Goal: Transaction & Acquisition: Purchase product/service

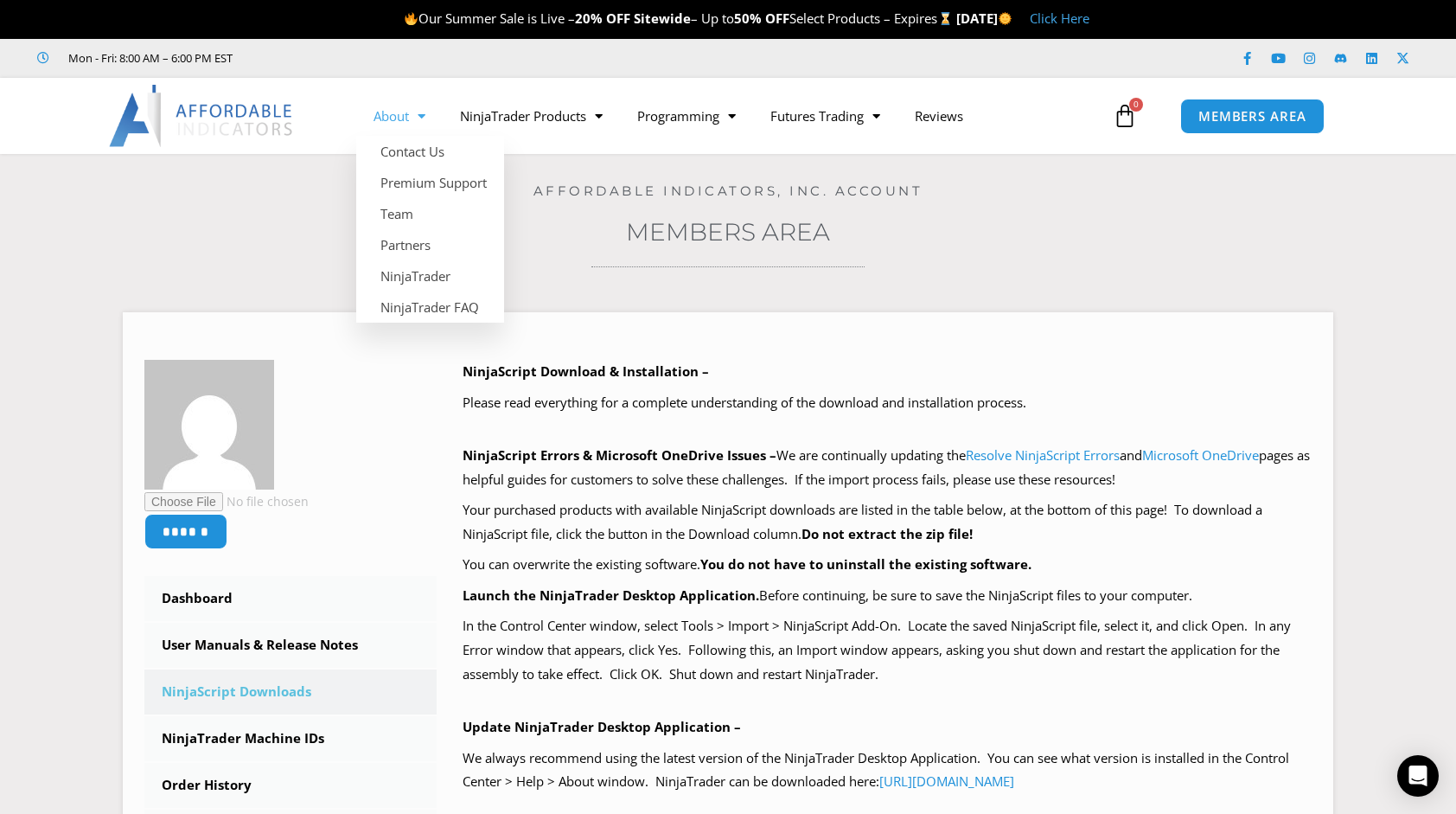
click at [401, 116] on link "About" at bounding box center [399, 116] width 86 height 40
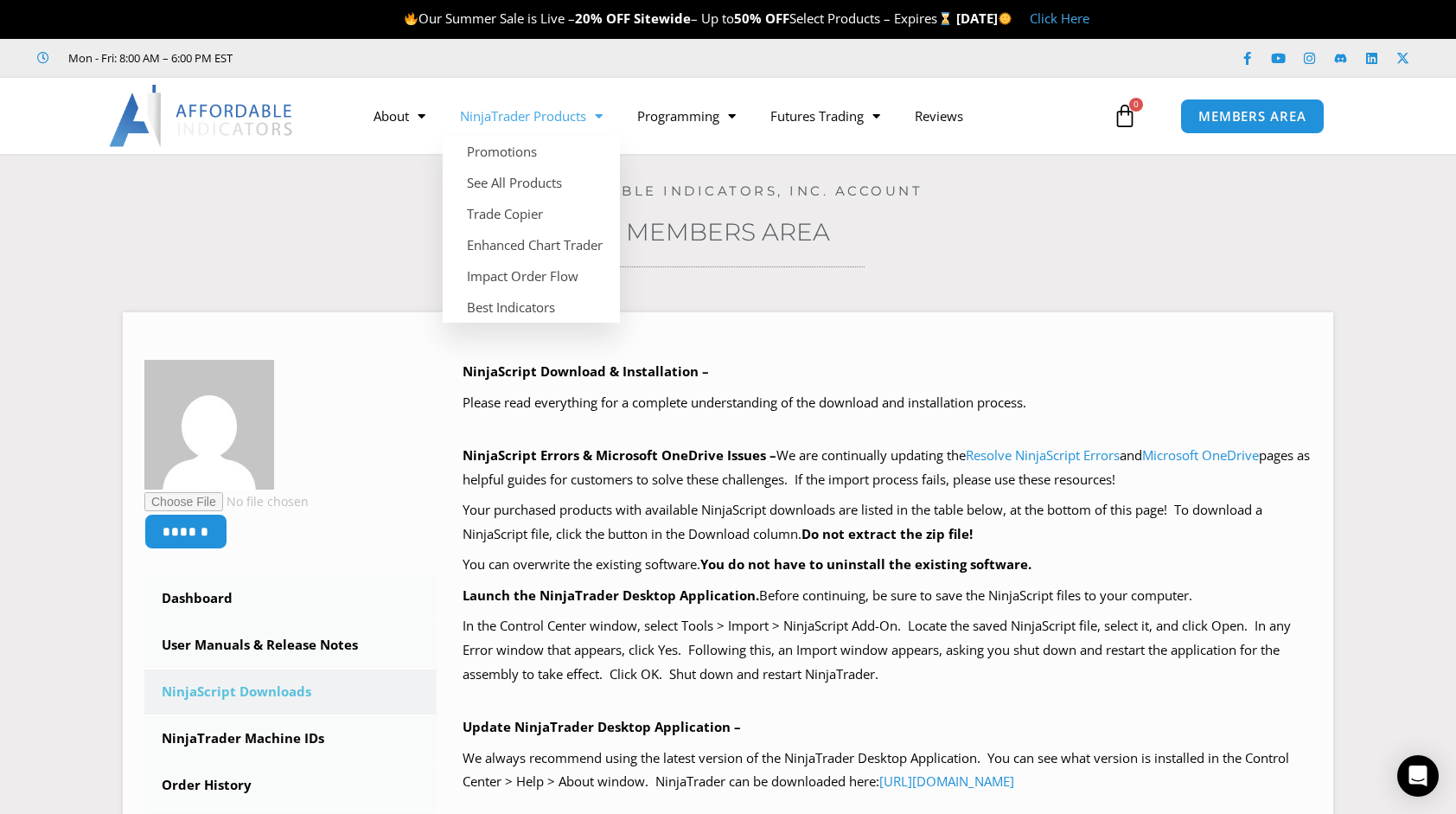
click at [250, 120] on img at bounding box center [202, 115] width 186 height 62
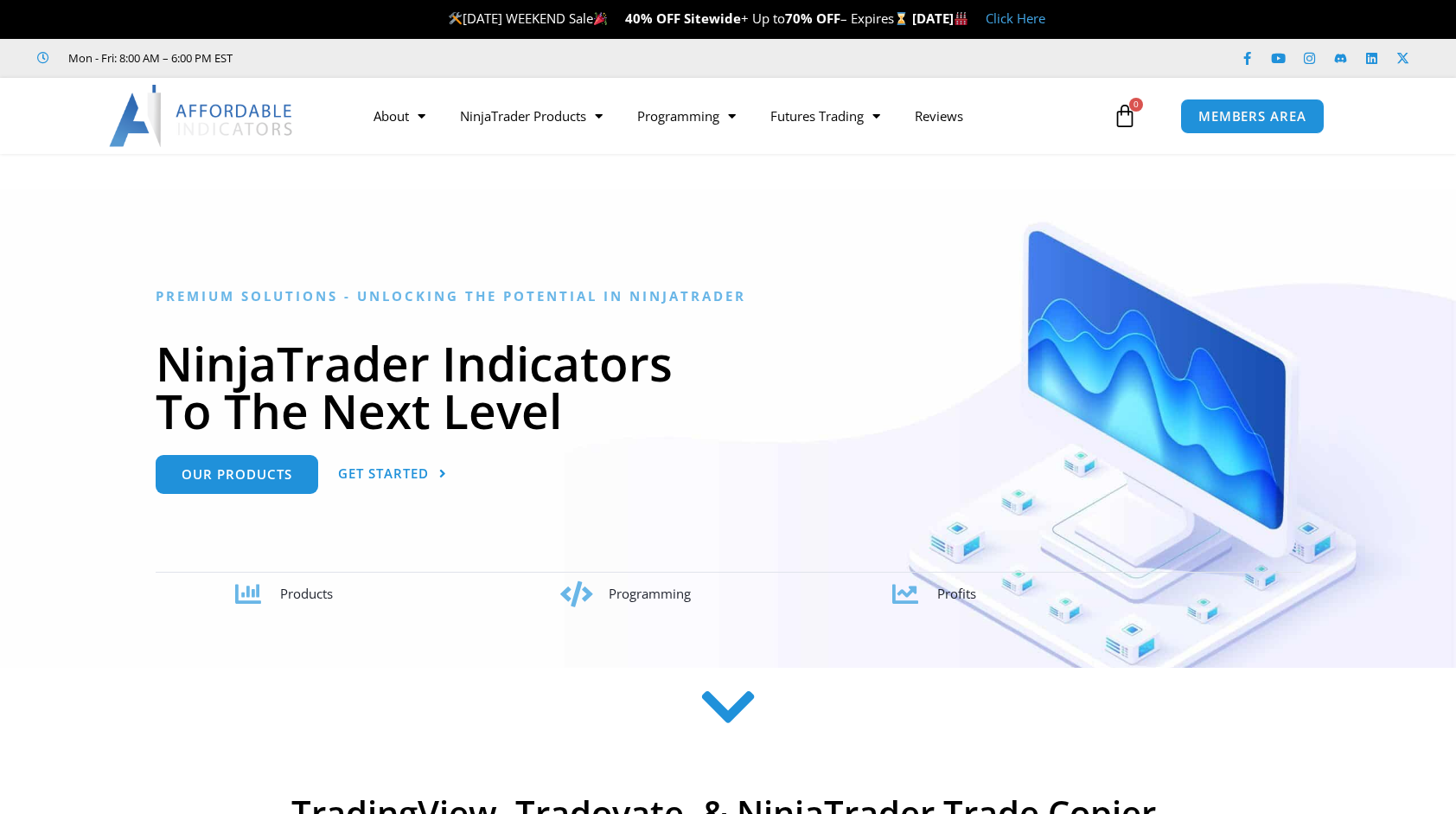
scroll to position [86, 0]
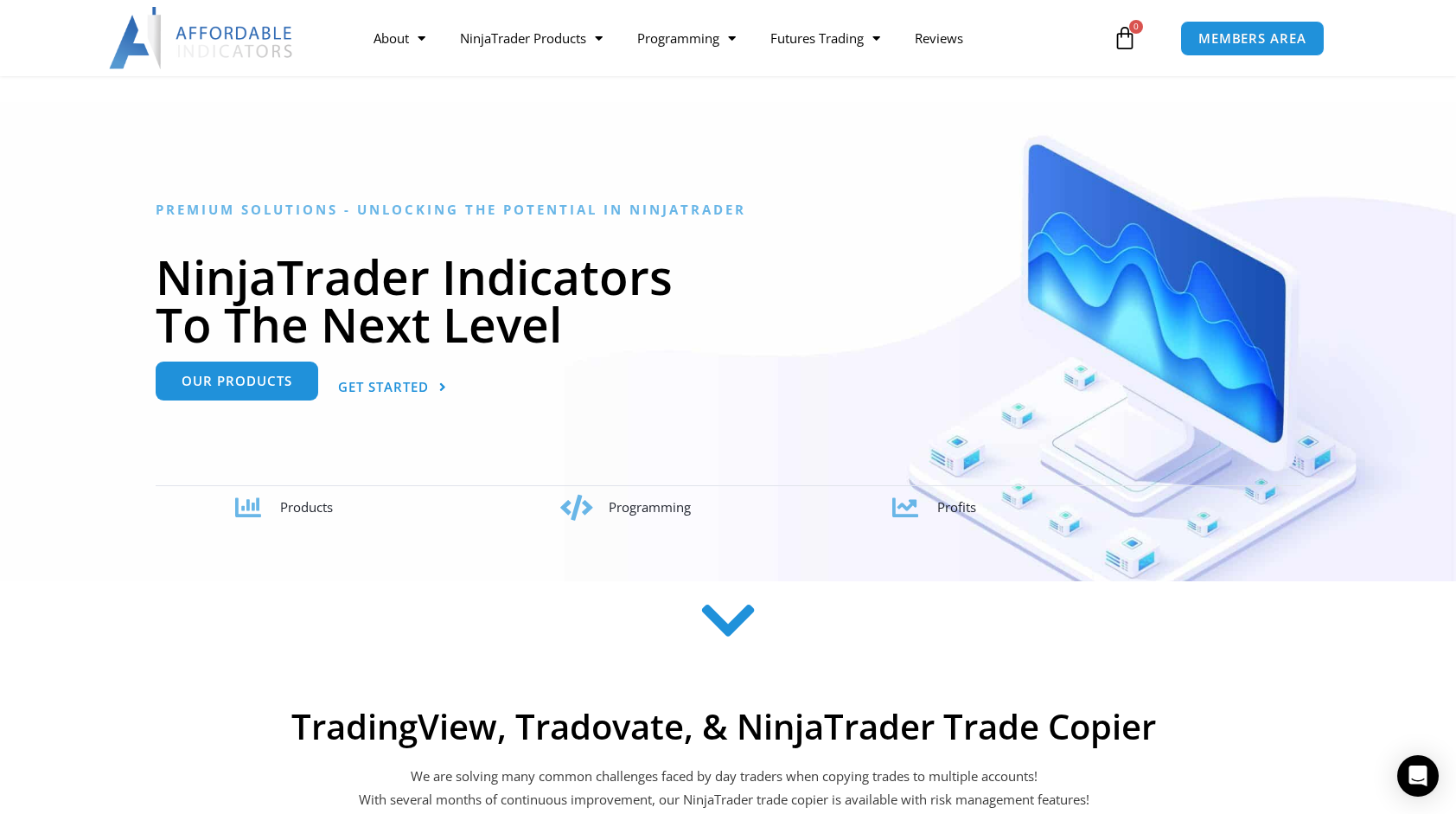
click at [261, 379] on span "Our Products" at bounding box center [236, 381] width 111 height 13
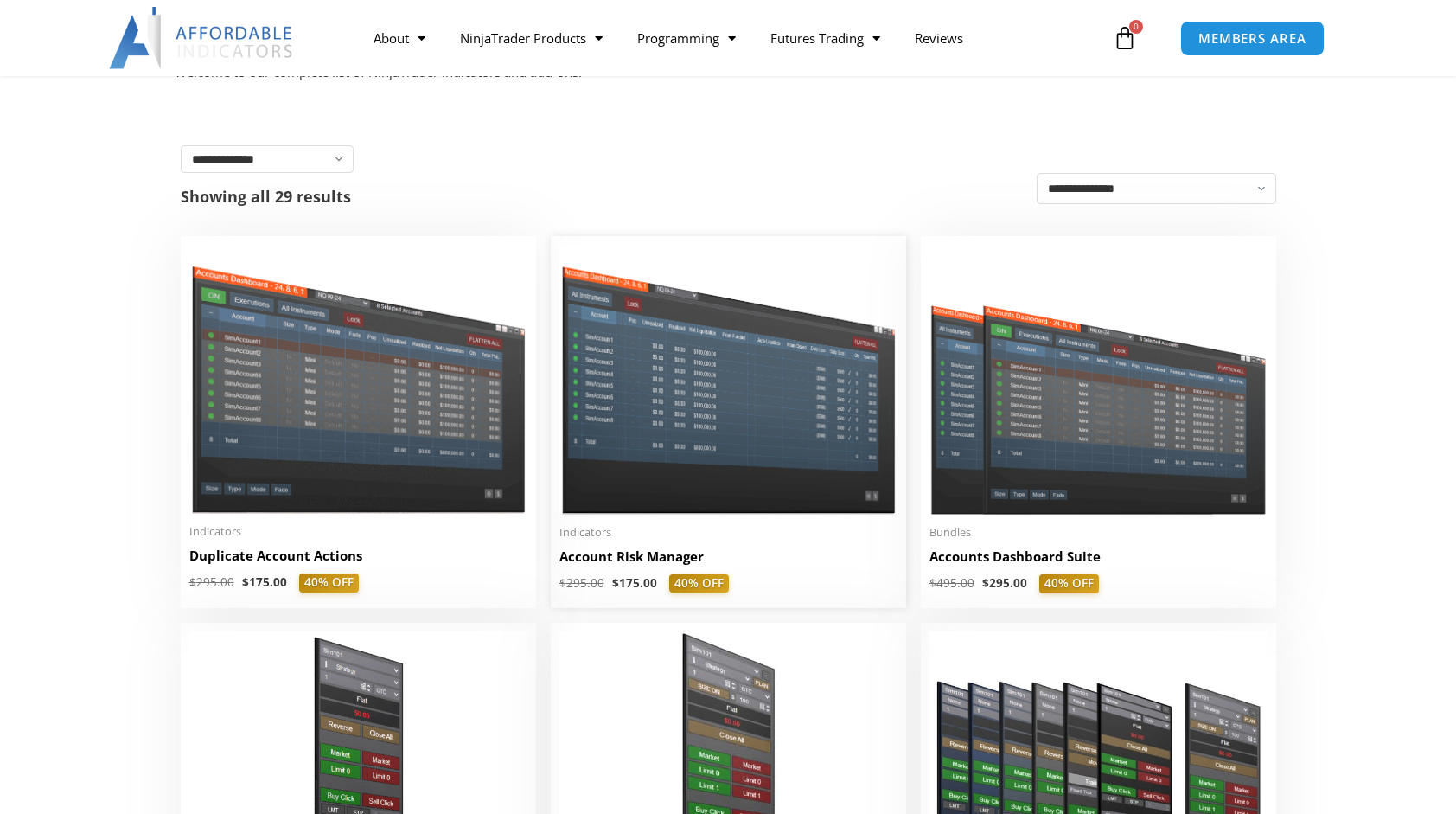
scroll to position [259, 0]
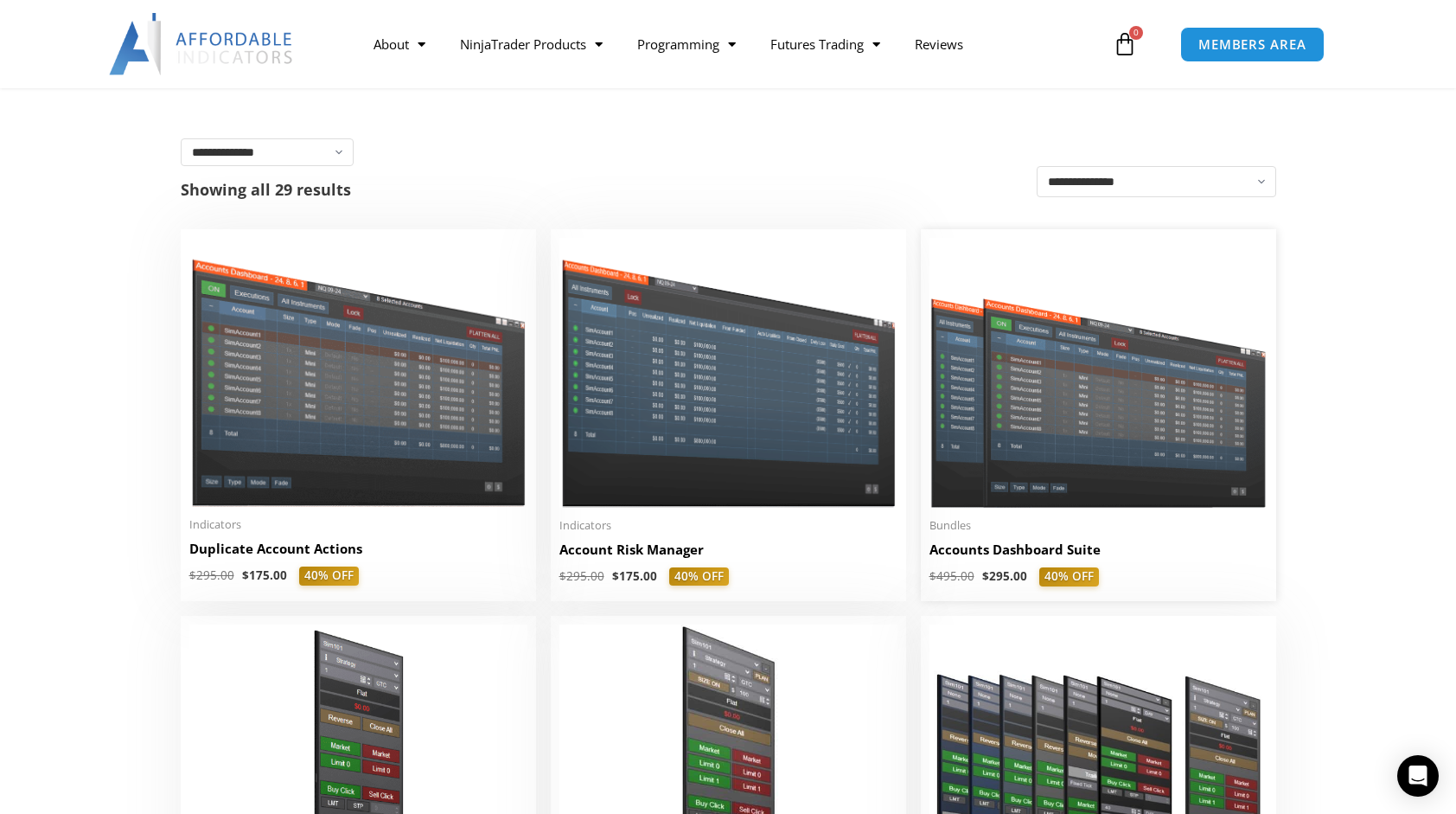
click at [1043, 375] on img at bounding box center [1098, 372] width 338 height 270
